Goal: Transaction & Acquisition: Purchase product/service

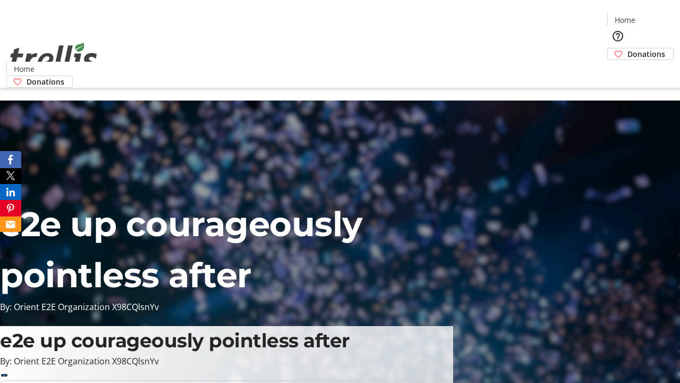
click at [628, 48] on span "Donations" at bounding box center [647, 53] width 38 height 11
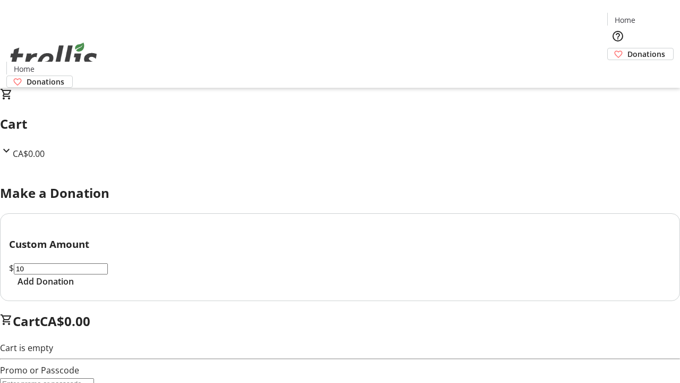
click at [74, 288] on span "Add Donation" at bounding box center [46, 281] width 56 height 13
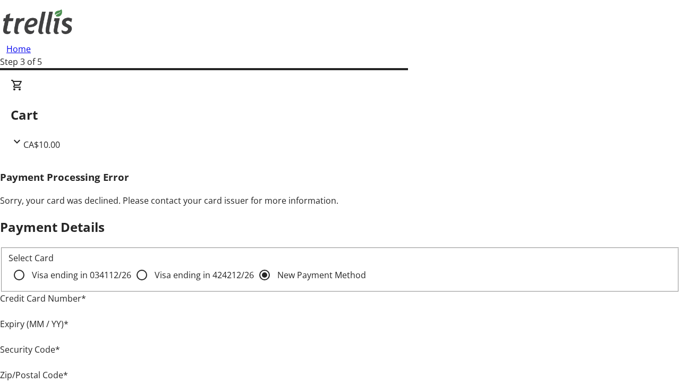
click at [131, 284] on input "Visa ending in 4242 12/26" at bounding box center [141, 274] width 21 height 21
radio input "true"
